Goal: Book appointment/travel/reservation

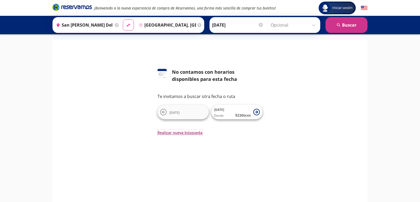
click at [192, 133] on button "Realizar nueva búsqueda" at bounding box center [180, 133] width 45 height 6
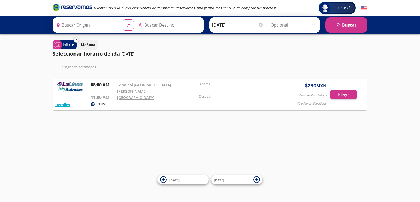
type input "San [PERSON_NAME] del Progreso, [GEOGRAPHIC_DATA]"
type input "[GEOGRAPHIC_DATA], [GEOGRAPHIC_DATA]"
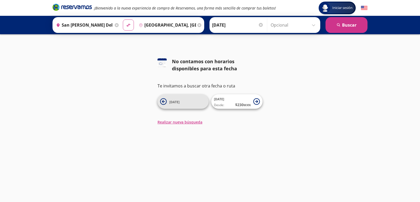
click at [163, 102] on icon at bounding box center [163, 101] width 3 height 3
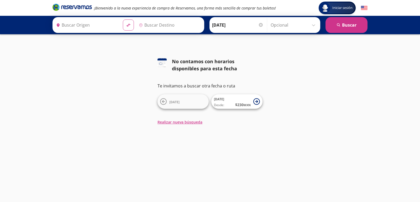
type input "[GEOGRAPHIC_DATA], [GEOGRAPHIC_DATA]"
type input "San [PERSON_NAME] del Progreso, [GEOGRAPHIC_DATA]"
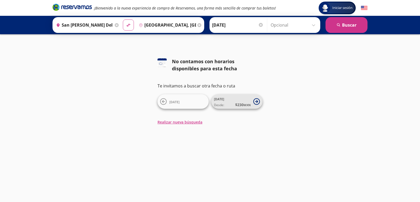
click at [234, 104] on span "Desde: $ 230 MXN" at bounding box center [232, 105] width 37 height 6
type input "San [PERSON_NAME] del Progreso, [GEOGRAPHIC_DATA]"
type input "[GEOGRAPHIC_DATA], [GEOGRAPHIC_DATA]"
click at [235, 103] on span "$ 230 MXN" at bounding box center [243, 105] width 16 height 6
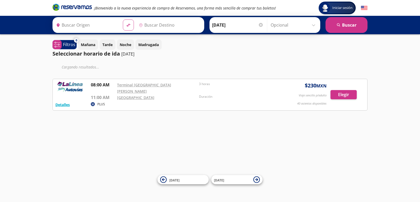
type input "San [PERSON_NAME] del Progreso, [GEOGRAPHIC_DATA]"
type input "[GEOGRAPHIC_DATA], [GEOGRAPHIC_DATA]"
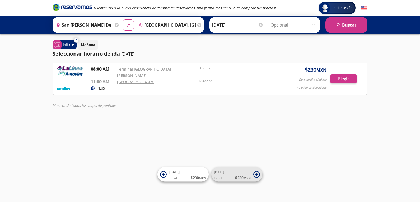
click at [257, 173] on icon at bounding box center [256, 173] width 3 height 3
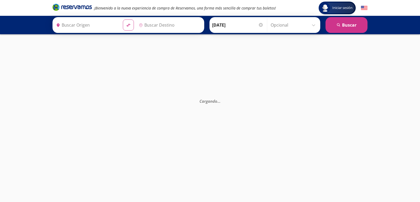
type input "San [PERSON_NAME] del Progreso, [GEOGRAPHIC_DATA]"
type input "[GEOGRAPHIC_DATA], [GEOGRAPHIC_DATA]"
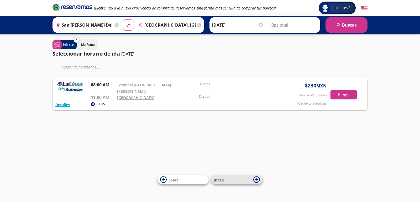
click at [257, 178] on icon at bounding box center [256, 179] width 3 height 3
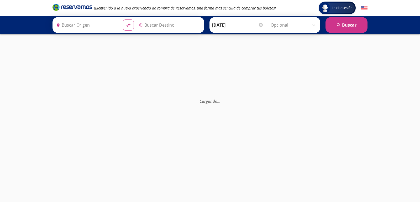
type input "San [PERSON_NAME] del Progreso, [GEOGRAPHIC_DATA]"
type input "[GEOGRAPHIC_DATA], [GEOGRAPHIC_DATA]"
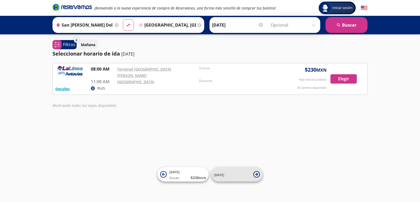
click at [257, 175] on icon at bounding box center [257, 174] width 7 height 7
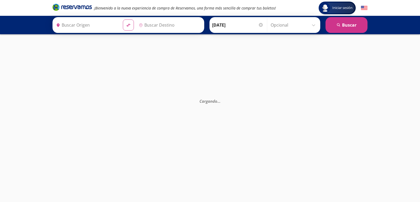
type input "San [PERSON_NAME] del Progreso, [GEOGRAPHIC_DATA]"
type input "[GEOGRAPHIC_DATA], [GEOGRAPHIC_DATA]"
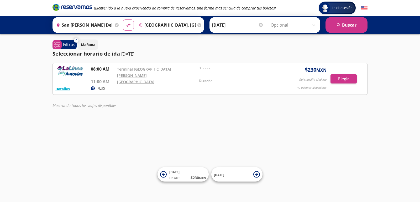
click at [276, 141] on div "Iniciar sesión Iniciar sesión ¡Bienvenido a la nueva experiencia de compra de R…" at bounding box center [210, 101] width 420 height 202
